Goal: Browse casually

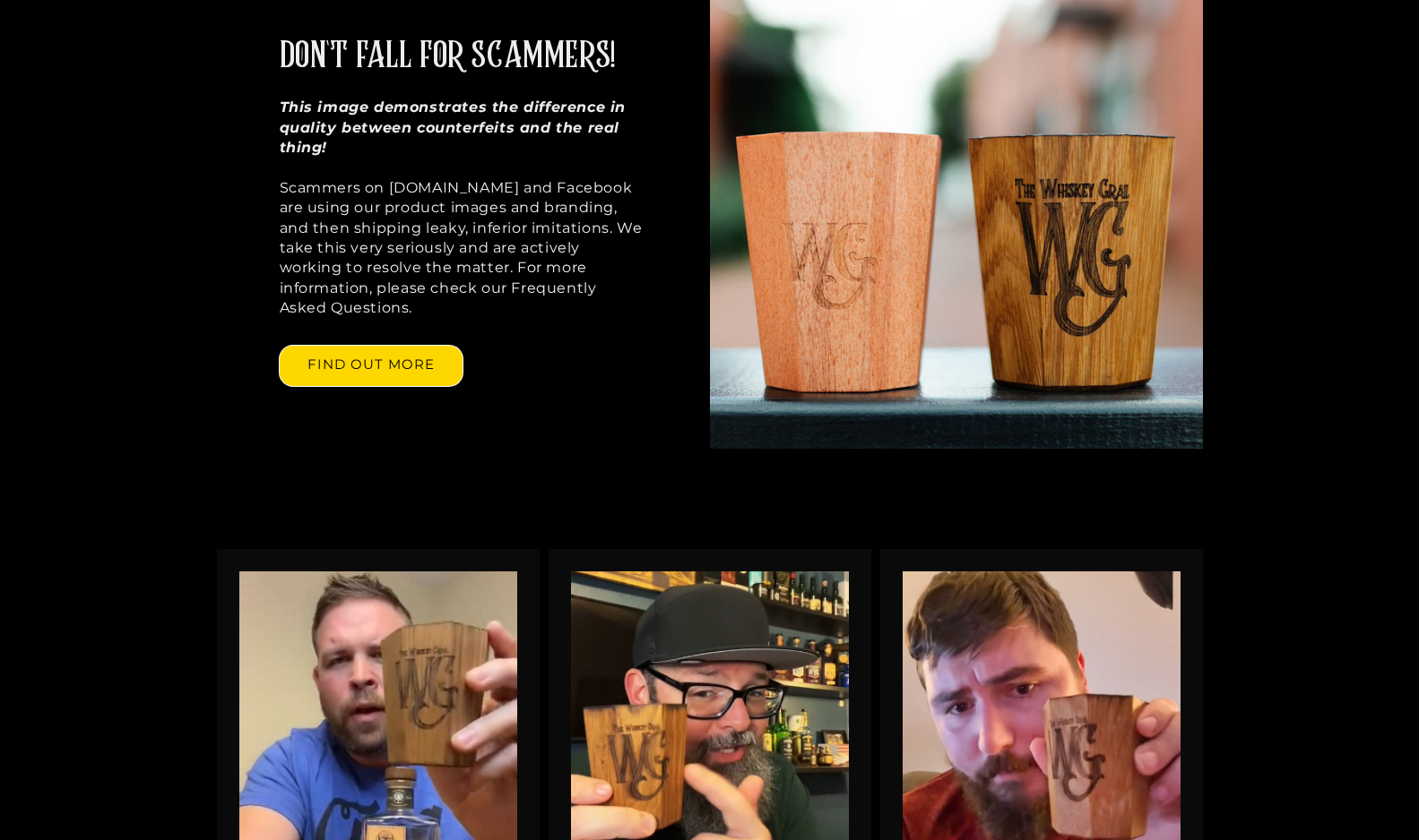
scroll to position [1648, 0]
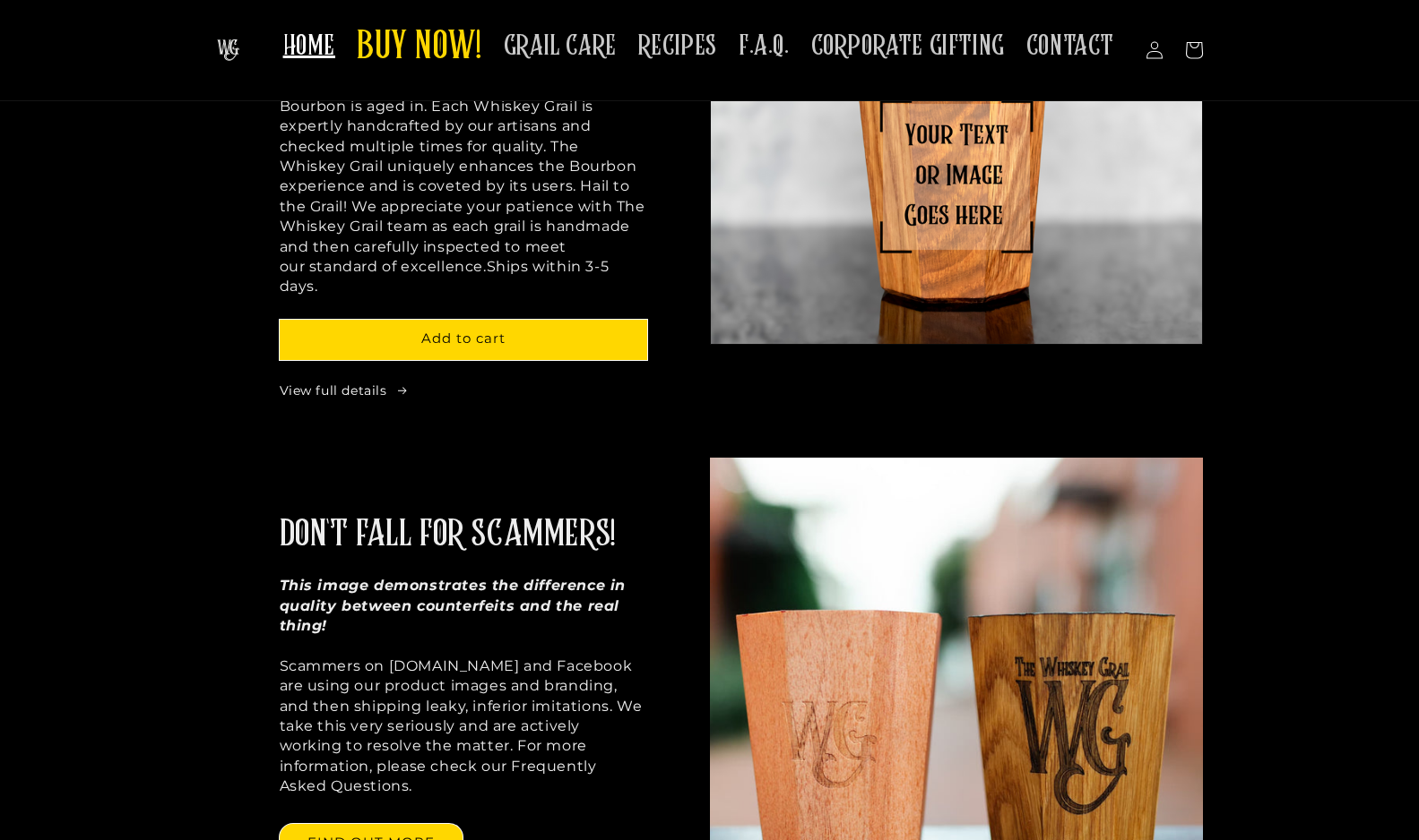
click at [148, 576] on div "DON'T FALL FOR SCAMMERS! This image demonstrates the difference in quality betw…" at bounding box center [710, 692] width 1419 height 469
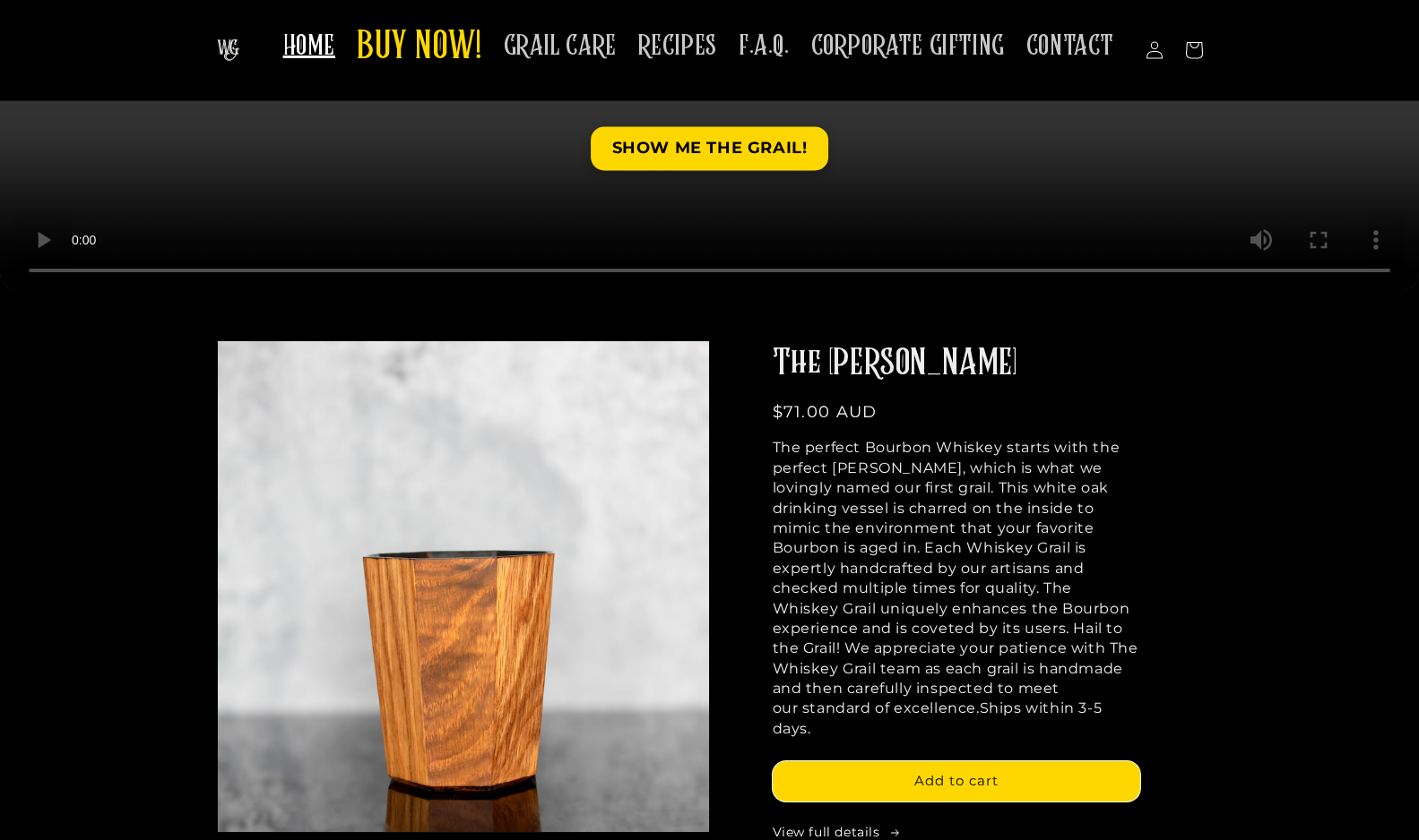
scroll to position [596, 0]
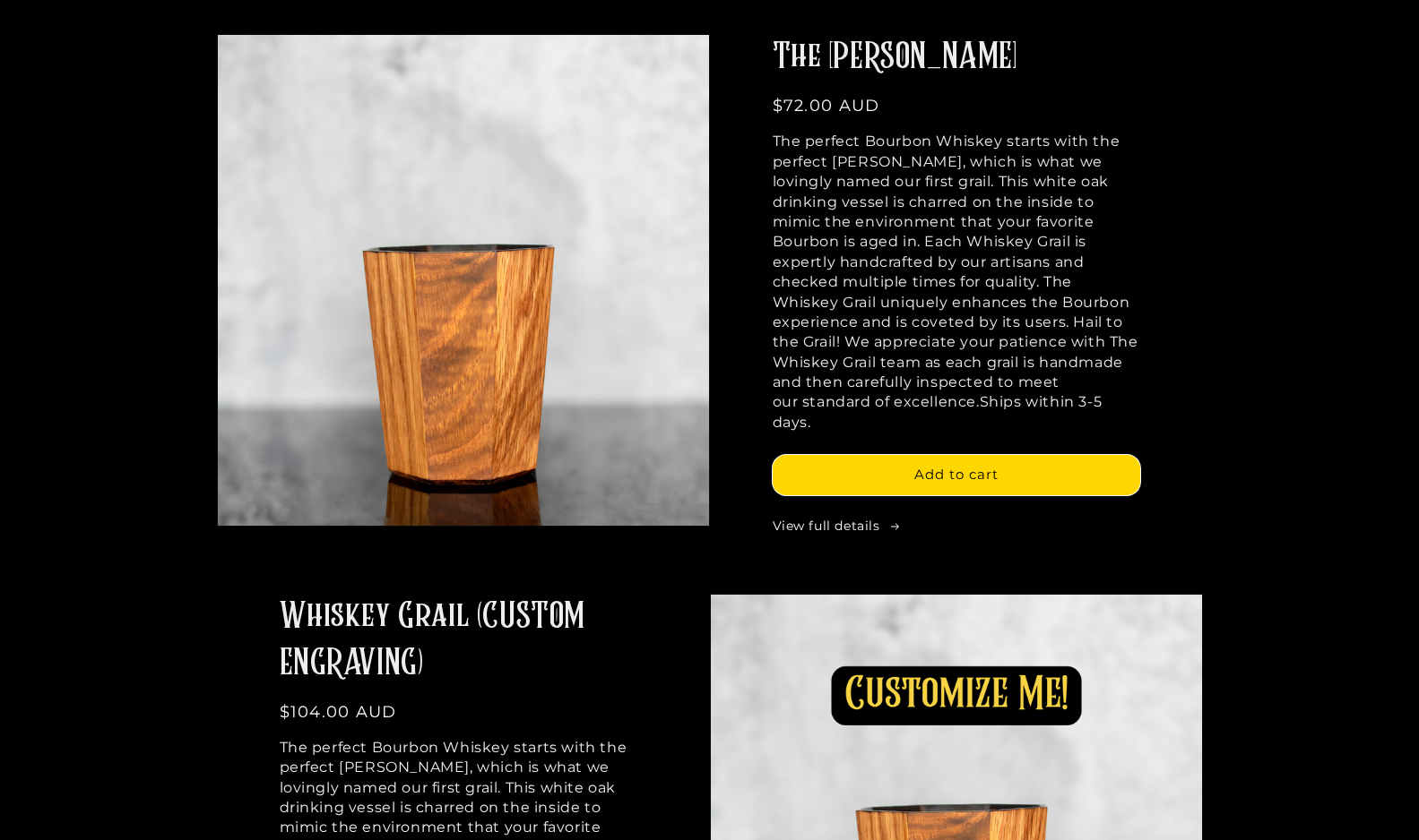
scroll to position [1610, 0]
